Goal: Task Accomplishment & Management: Manage account settings

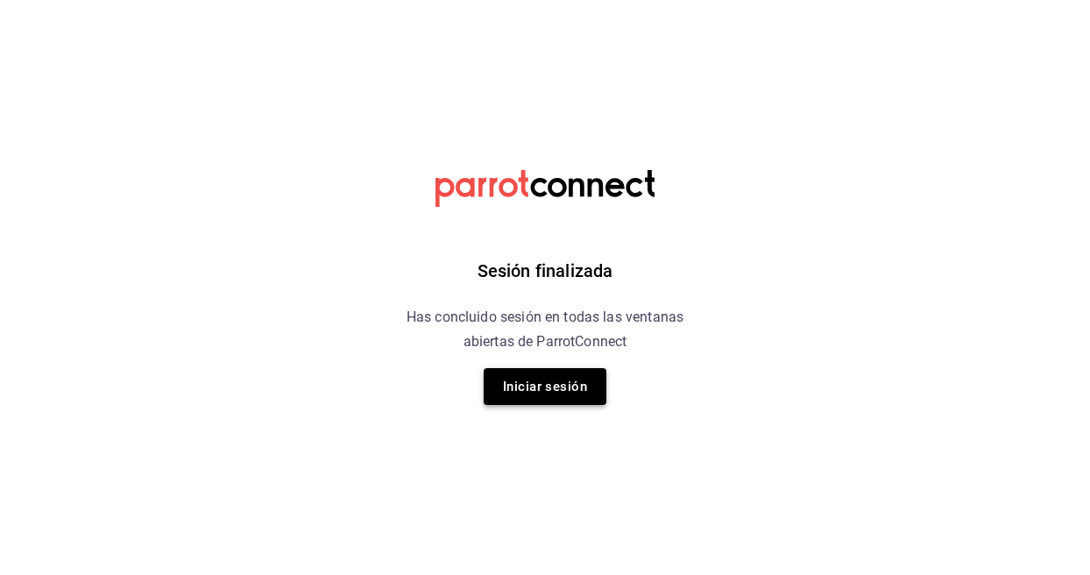
click at [585, 386] on button "Iniciar sesión" at bounding box center [545, 386] width 123 height 37
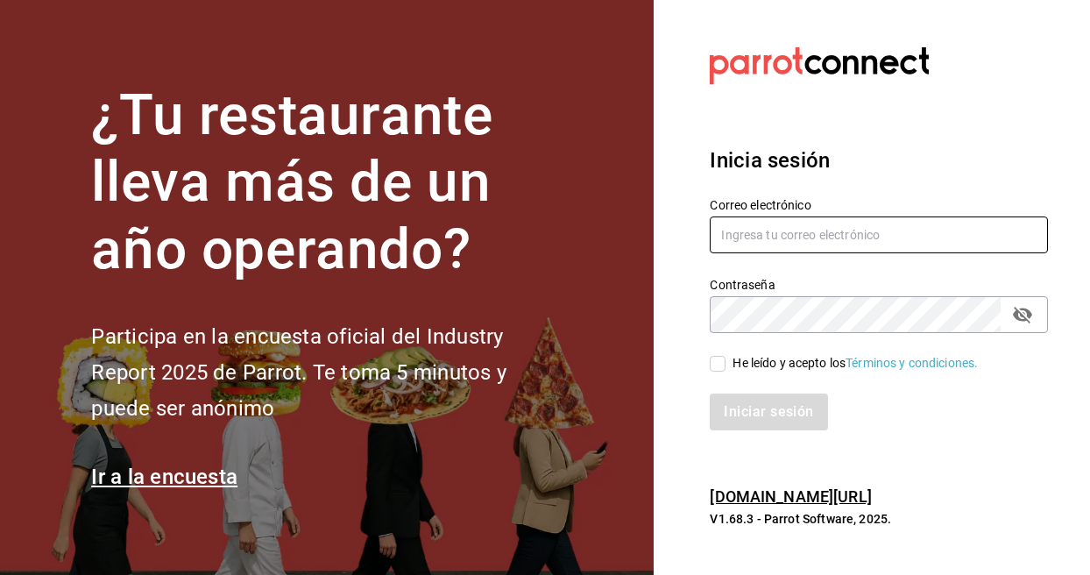
click at [782, 234] on input "text" at bounding box center [879, 234] width 338 height 37
paste input "kevincucalon@gmail.com"
type input "kevincucalon@gmail.com"
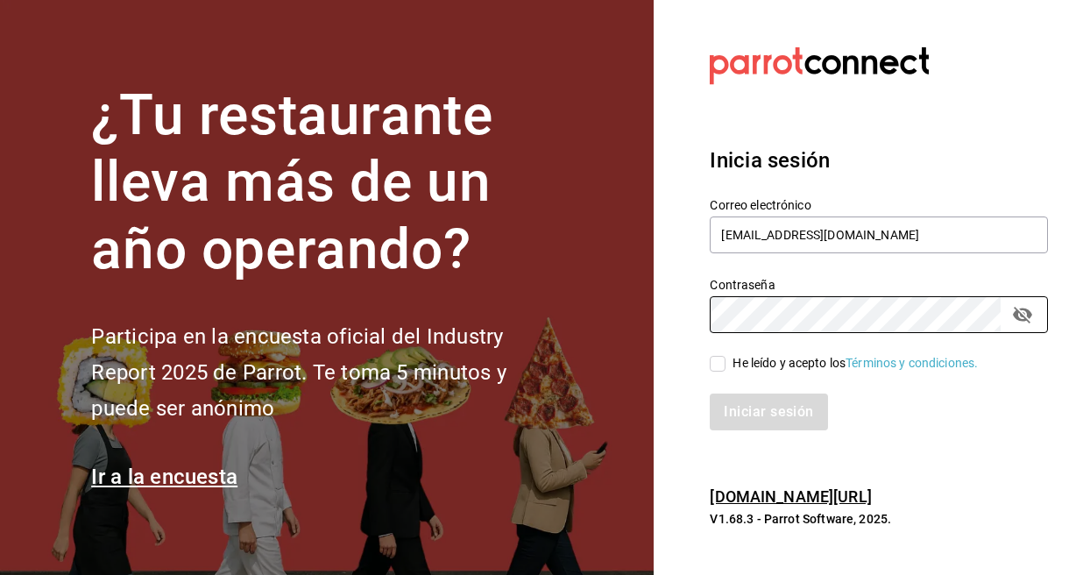
click at [723, 362] on input "He leído y acepto los Términos y condiciones." at bounding box center [718, 364] width 16 height 16
checkbox input "true"
click at [787, 411] on button "Iniciar sesión" at bounding box center [769, 411] width 119 height 37
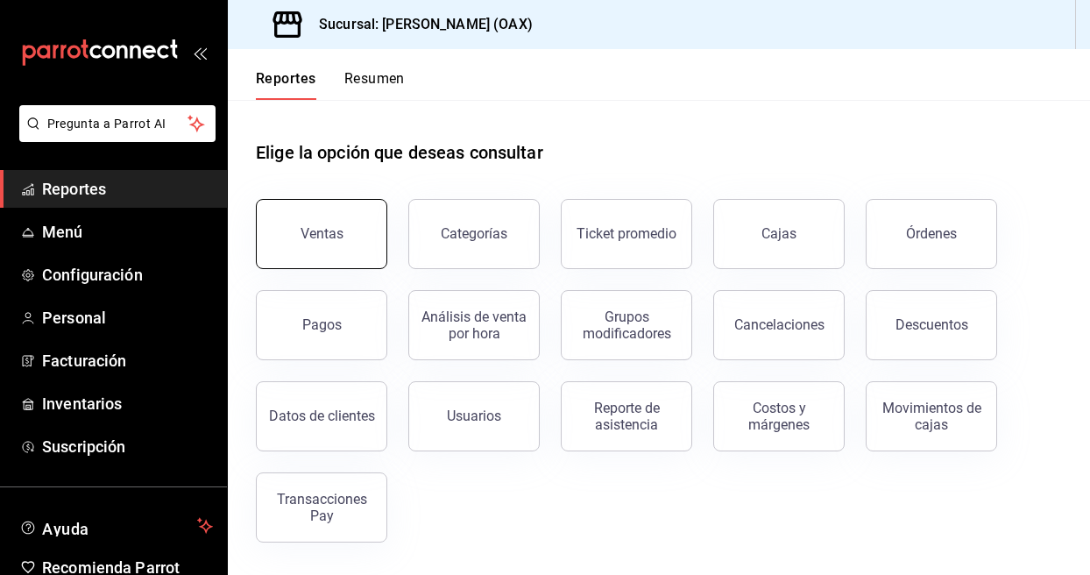
click at [339, 228] on div "Ventas" at bounding box center [322, 233] width 43 height 17
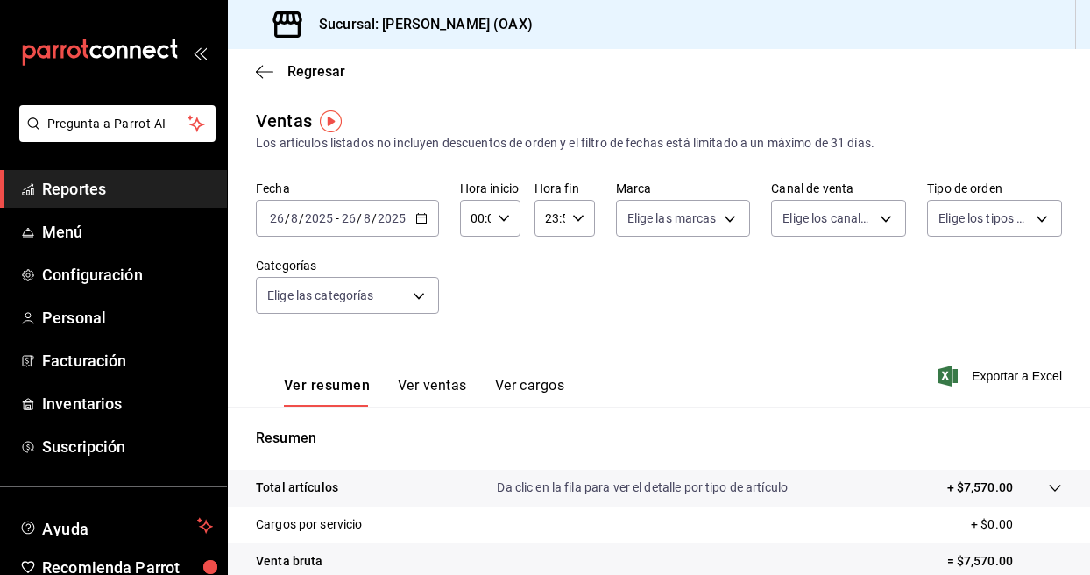
click at [68, 180] on span "Reportes" at bounding box center [127, 189] width 171 height 24
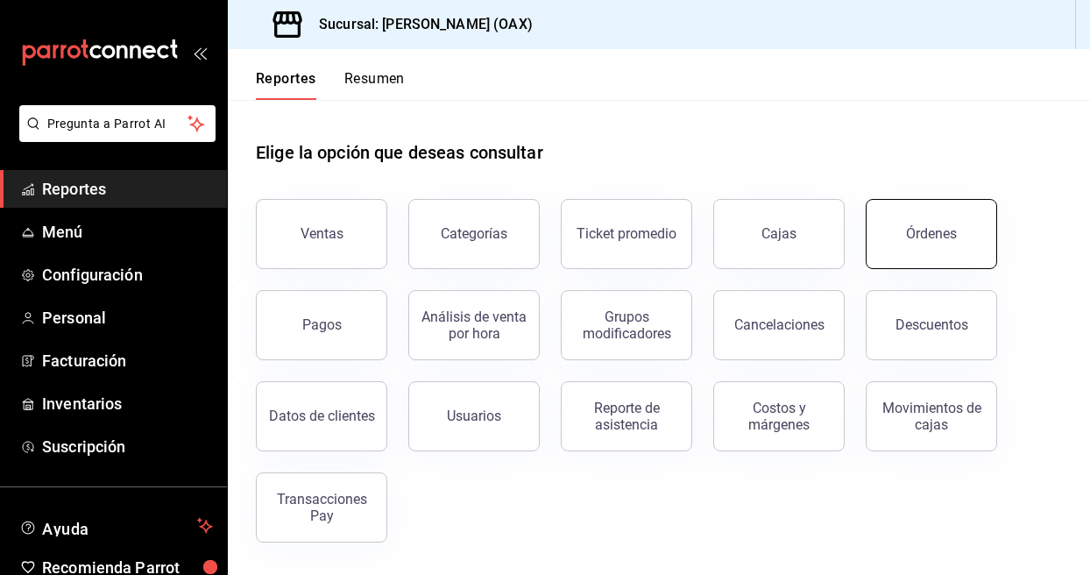
click at [980, 227] on button "Órdenes" at bounding box center [931, 234] width 131 height 70
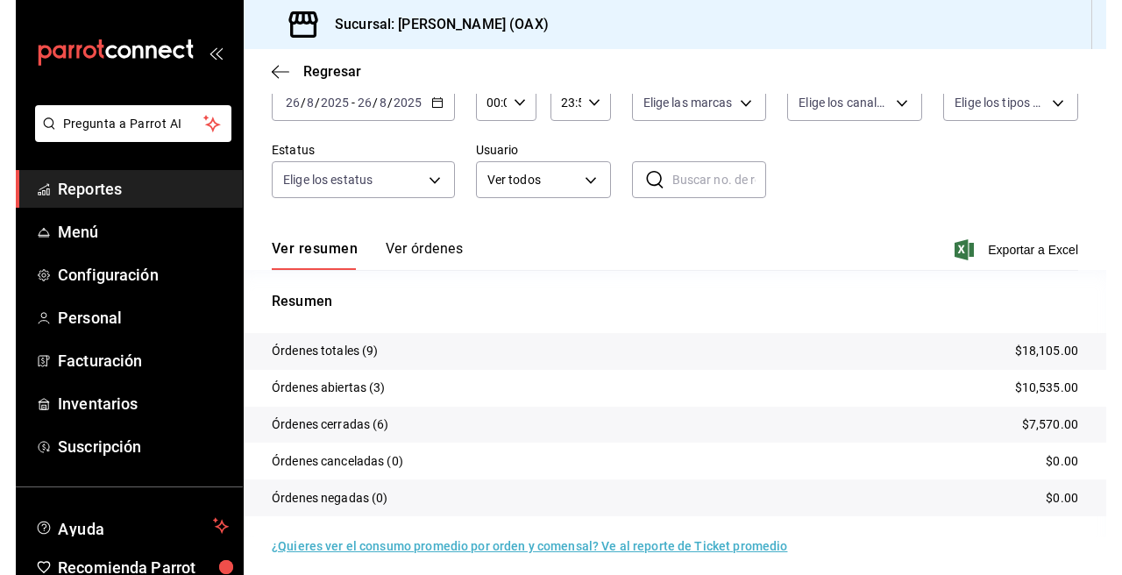
scroll to position [113, 0]
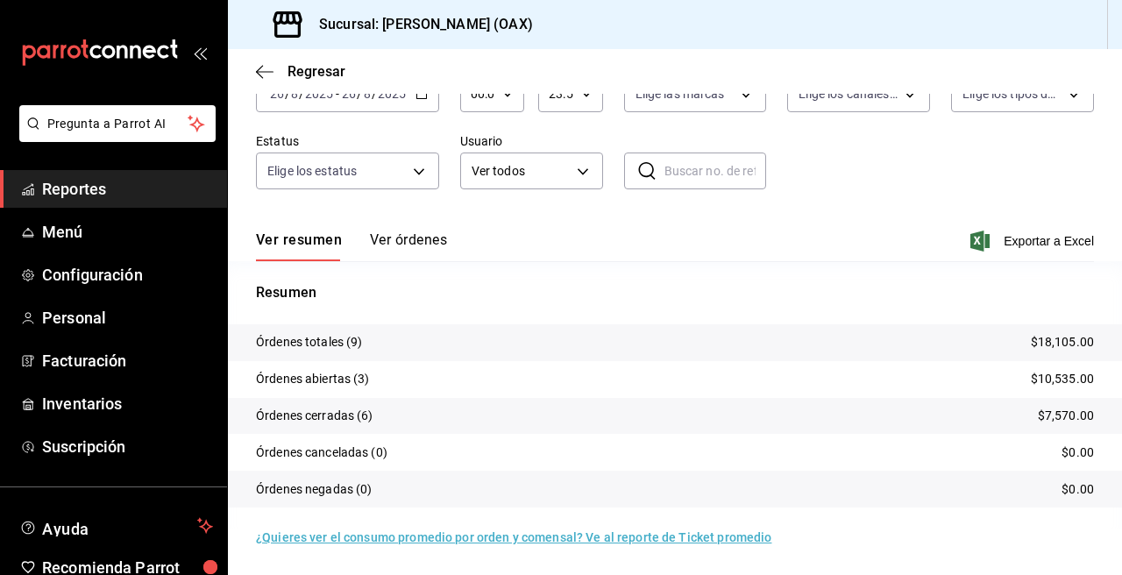
click at [954, 164] on div "Fecha [DATE] [DATE] - [DATE] [DATE] Hora inicio 00:00 Hora inicio Hora fin 23:5…" at bounding box center [675, 129] width 838 height 161
